Goal: Entertainment & Leisure: Consume media (video, audio)

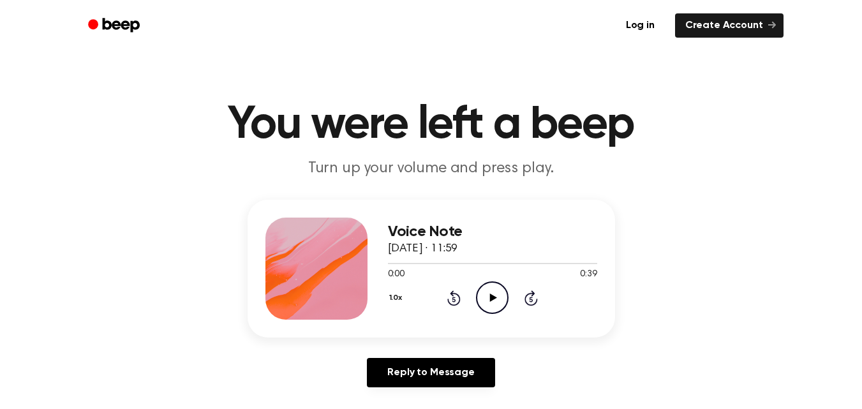
click at [497, 297] on icon "Play Audio" at bounding box center [492, 297] width 33 height 33
click at [520, 264] on div at bounding box center [492, 263] width 209 height 10
click at [492, 300] on icon at bounding box center [493, 297] width 7 height 8
click at [490, 263] on div at bounding box center [482, 263] width 189 height 1
click at [466, 262] on div at bounding box center [492, 263] width 209 height 10
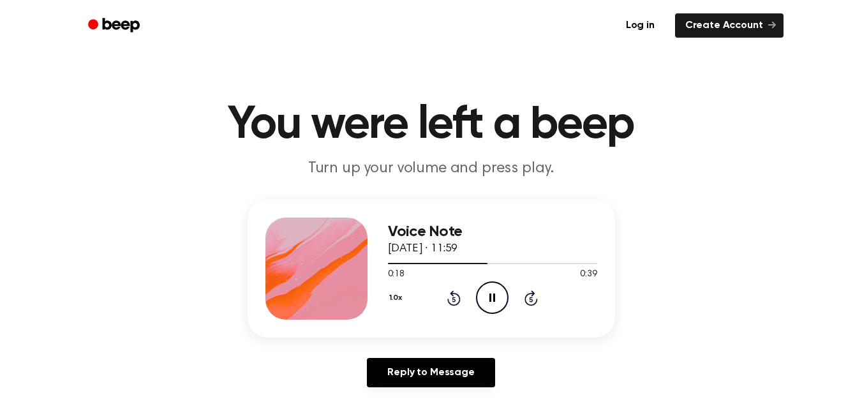
click at [496, 300] on icon "Pause Audio" at bounding box center [492, 297] width 33 height 33
click at [470, 262] on div at bounding box center [492, 263] width 209 height 10
click at [490, 295] on icon at bounding box center [493, 297] width 7 height 8
click at [490, 295] on icon at bounding box center [492, 297] width 6 height 8
click at [490, 295] on icon at bounding box center [493, 297] width 7 height 8
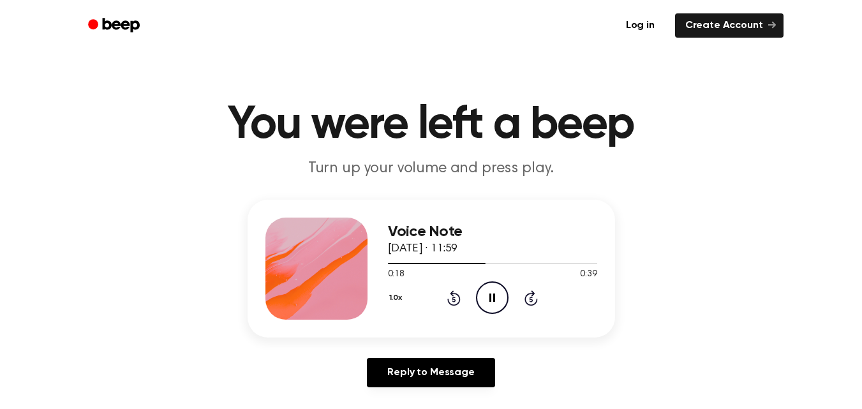
click at [490, 295] on icon at bounding box center [492, 297] width 6 height 8
click at [496, 301] on icon "Play Audio" at bounding box center [492, 297] width 33 height 33
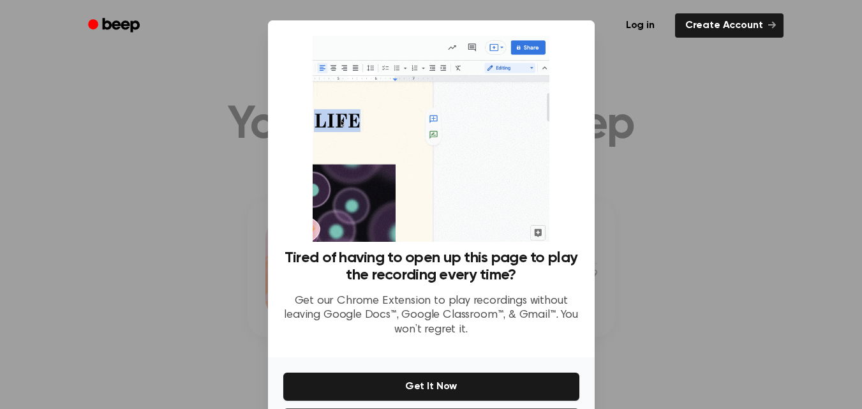
click at [651, 345] on div at bounding box center [431, 204] width 862 height 409
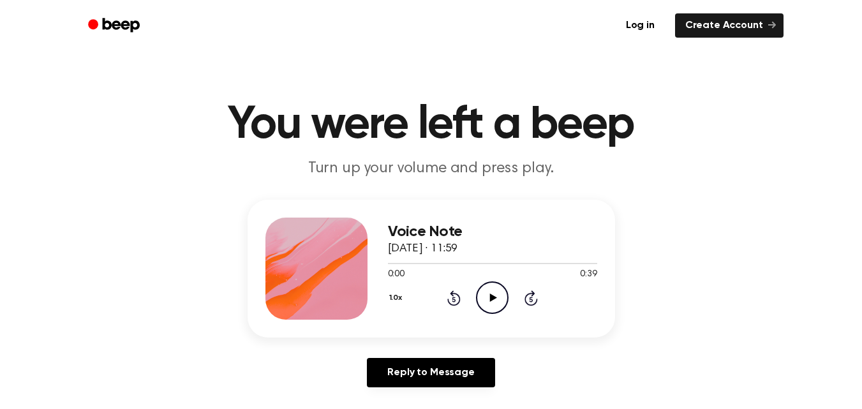
click at [497, 295] on icon "Play Audio" at bounding box center [492, 297] width 33 height 33
click at [476, 262] on div at bounding box center [492, 263] width 209 height 10
click at [492, 303] on icon "Pause Audio" at bounding box center [492, 297] width 33 height 33
click at [493, 302] on icon "Play Audio" at bounding box center [492, 297] width 33 height 33
click at [487, 298] on icon "Play Audio" at bounding box center [492, 297] width 33 height 33
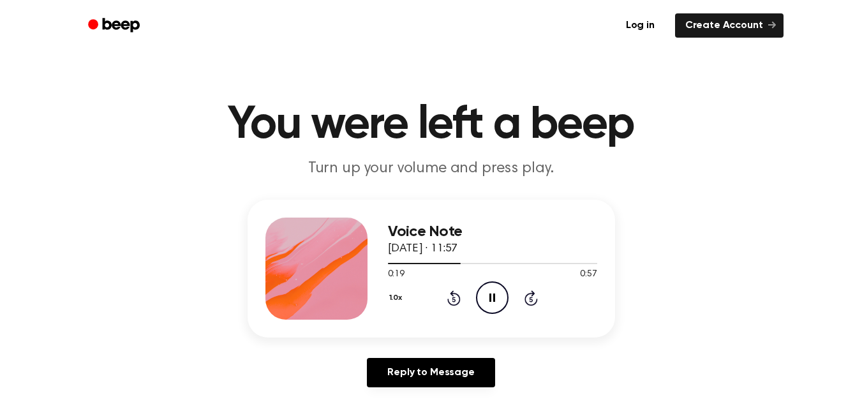
click at [487, 298] on icon "Pause Audio" at bounding box center [492, 297] width 33 height 33
click at [487, 298] on icon "Play Audio" at bounding box center [492, 297] width 33 height 33
click at [487, 298] on icon "Pause Audio" at bounding box center [492, 297] width 33 height 33
click at [487, 298] on icon "Play Audio" at bounding box center [492, 297] width 33 height 33
click at [487, 298] on icon "Pause Audio" at bounding box center [492, 297] width 33 height 33
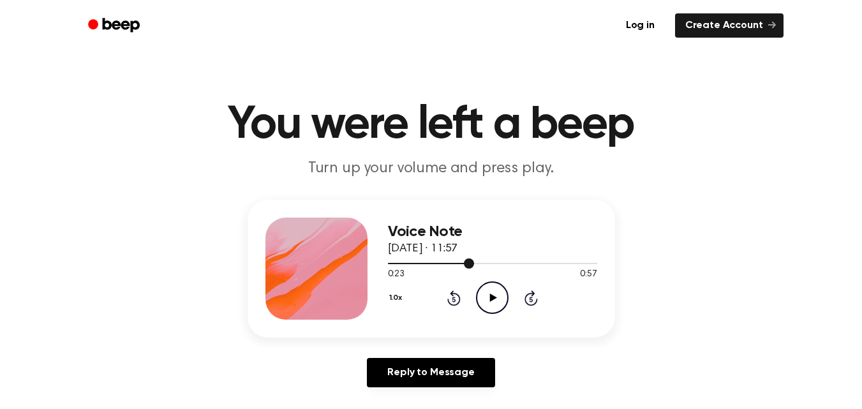
click at [448, 262] on div at bounding box center [492, 263] width 209 height 10
click at [488, 298] on icon "Play Audio" at bounding box center [492, 297] width 33 height 33
click at [476, 265] on div at bounding box center [492, 263] width 209 height 10
click at [449, 264] on div at bounding box center [492, 263] width 209 height 10
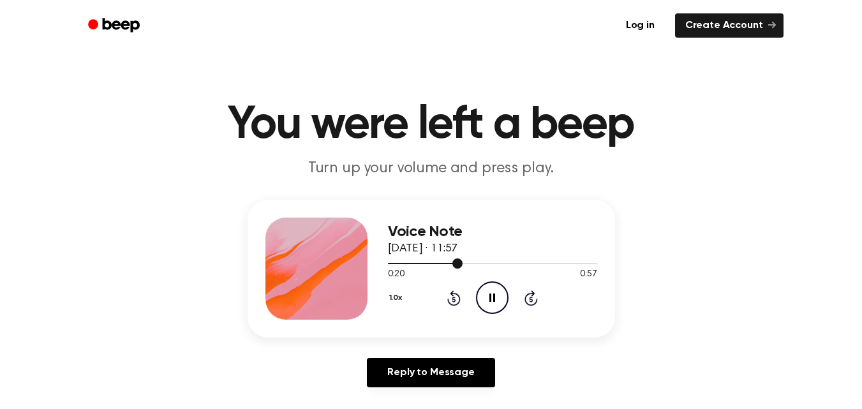
click at [422, 262] on div at bounding box center [492, 263] width 209 height 10
click at [489, 296] on icon at bounding box center [492, 297] width 6 height 8
click at [489, 296] on icon "Play Audio" at bounding box center [492, 297] width 33 height 33
